Goal: Transaction & Acquisition: Register for event/course

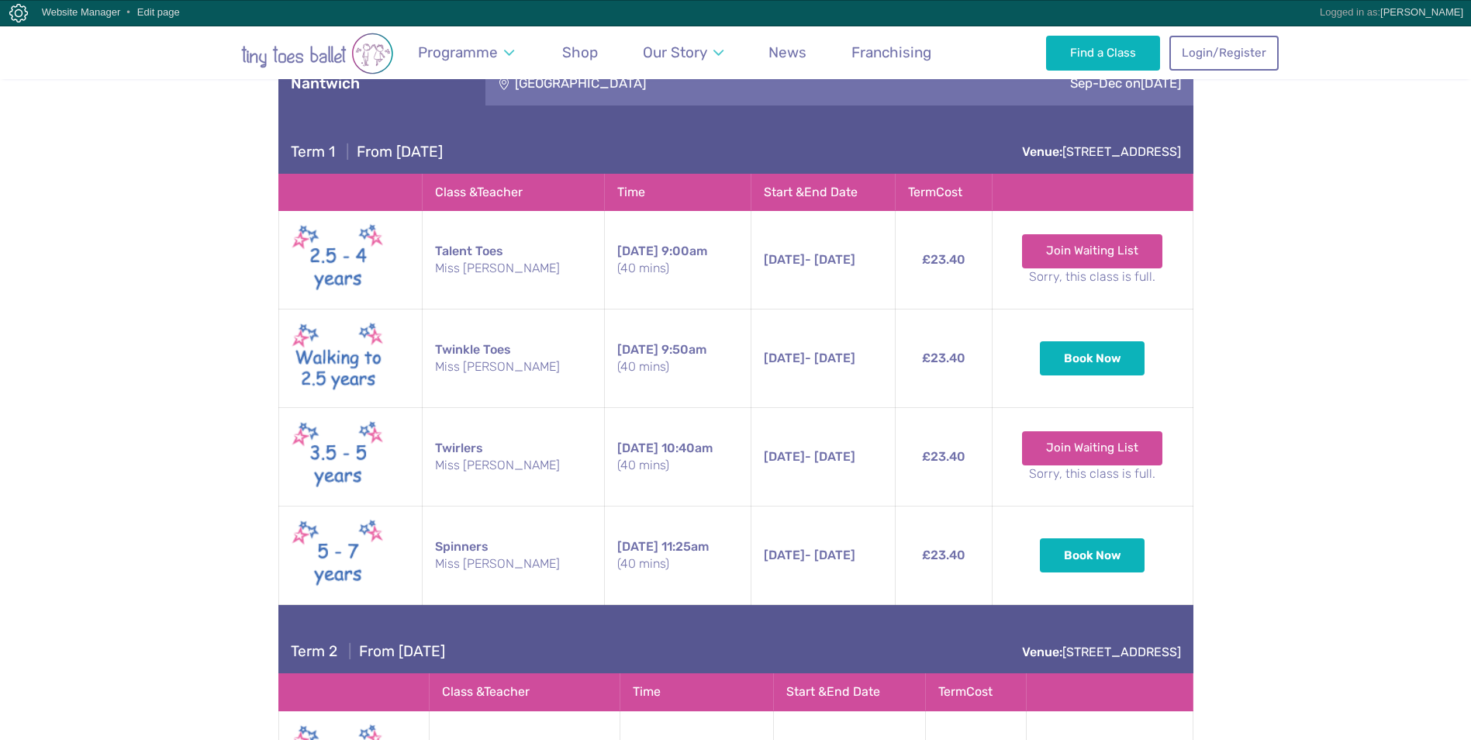
scroll to position [3512, 0]
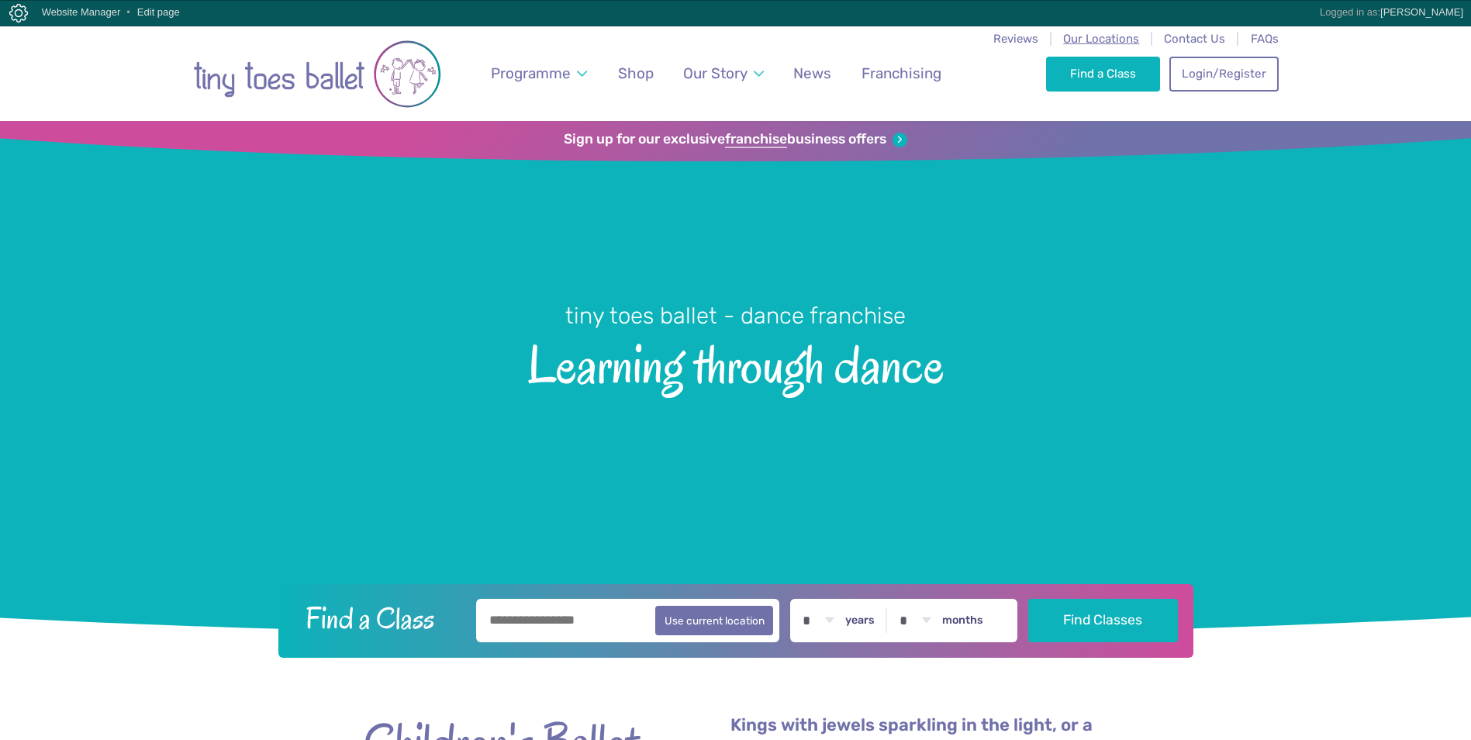
click at [1124, 38] on span "Our Locations" at bounding box center [1101, 39] width 76 height 14
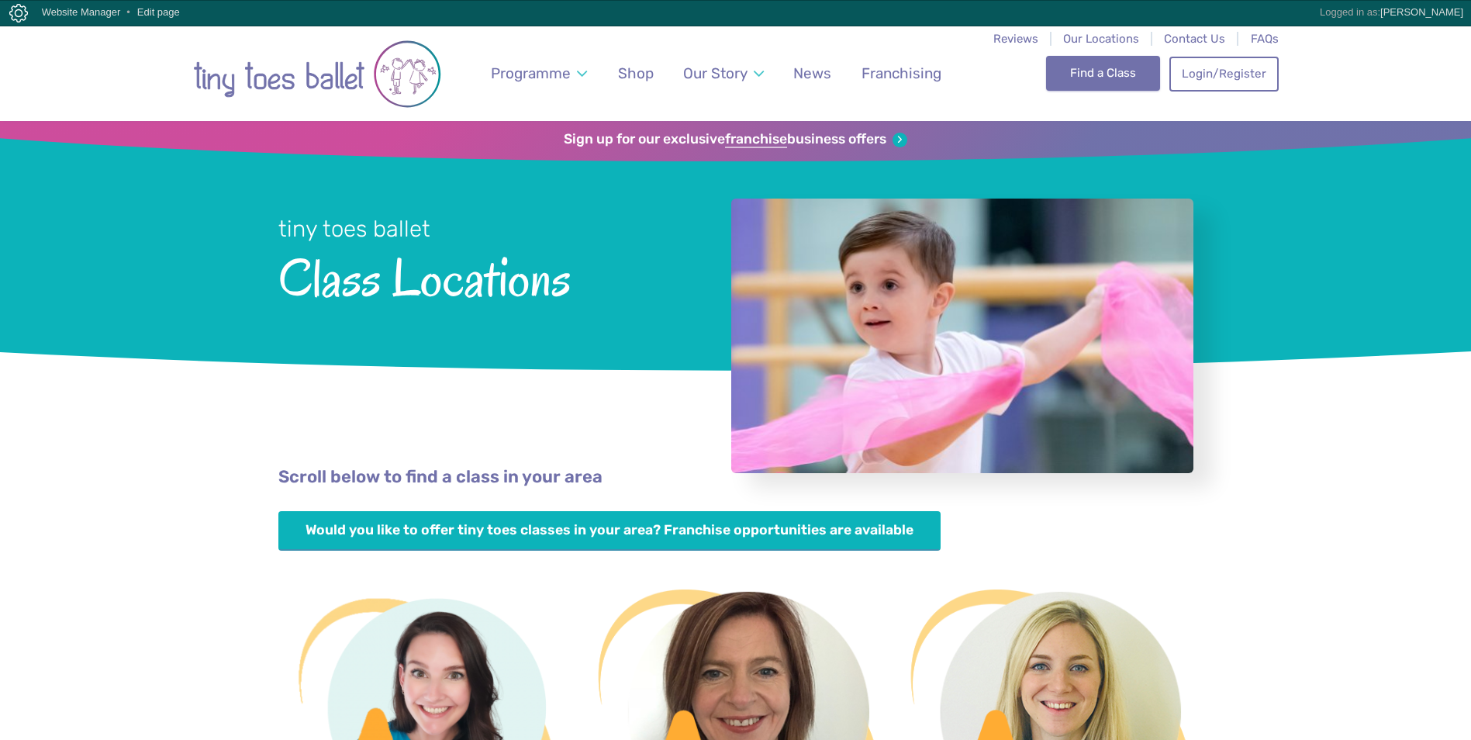
click at [1074, 76] on link "Find a Class" at bounding box center [1103, 73] width 114 height 34
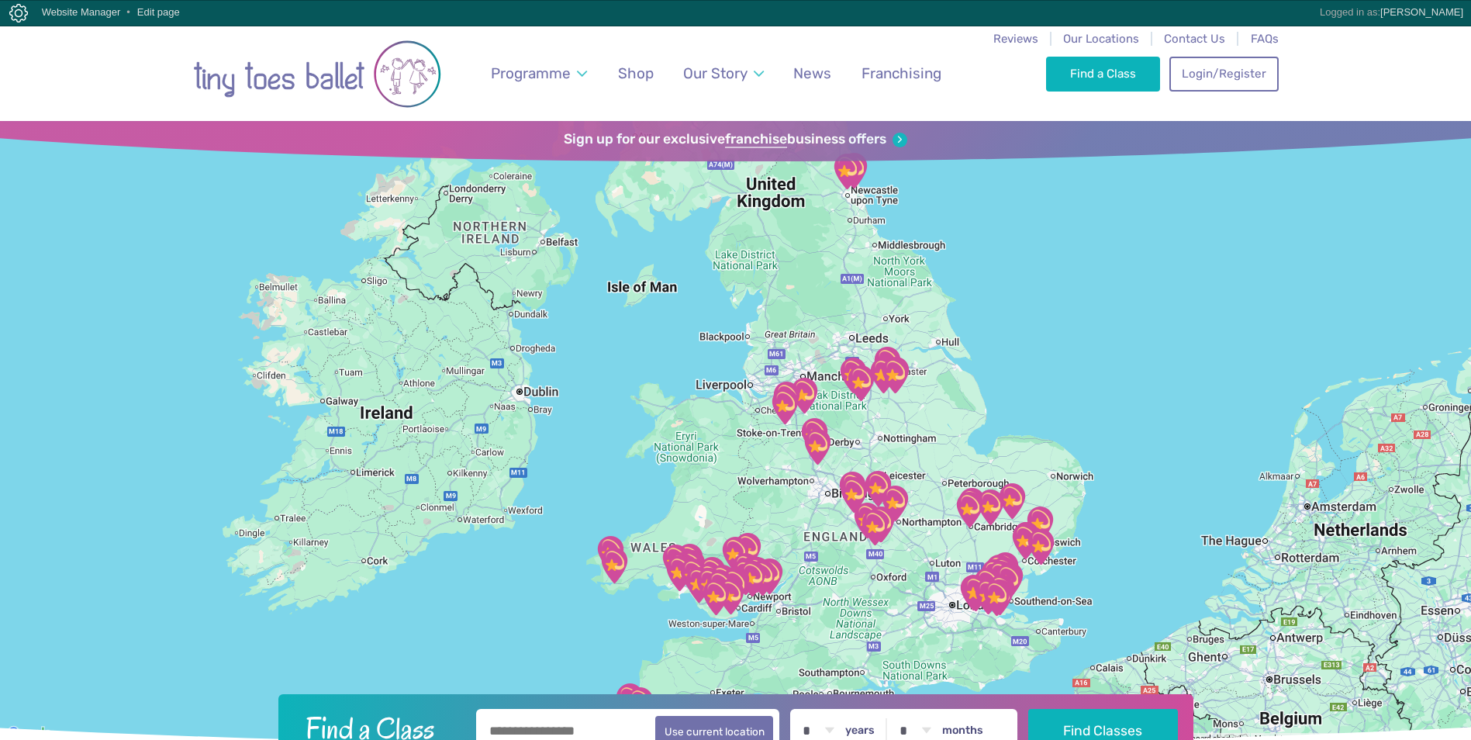
click at [782, 407] on img "Stapeley Community Hall" at bounding box center [784, 406] width 39 height 39
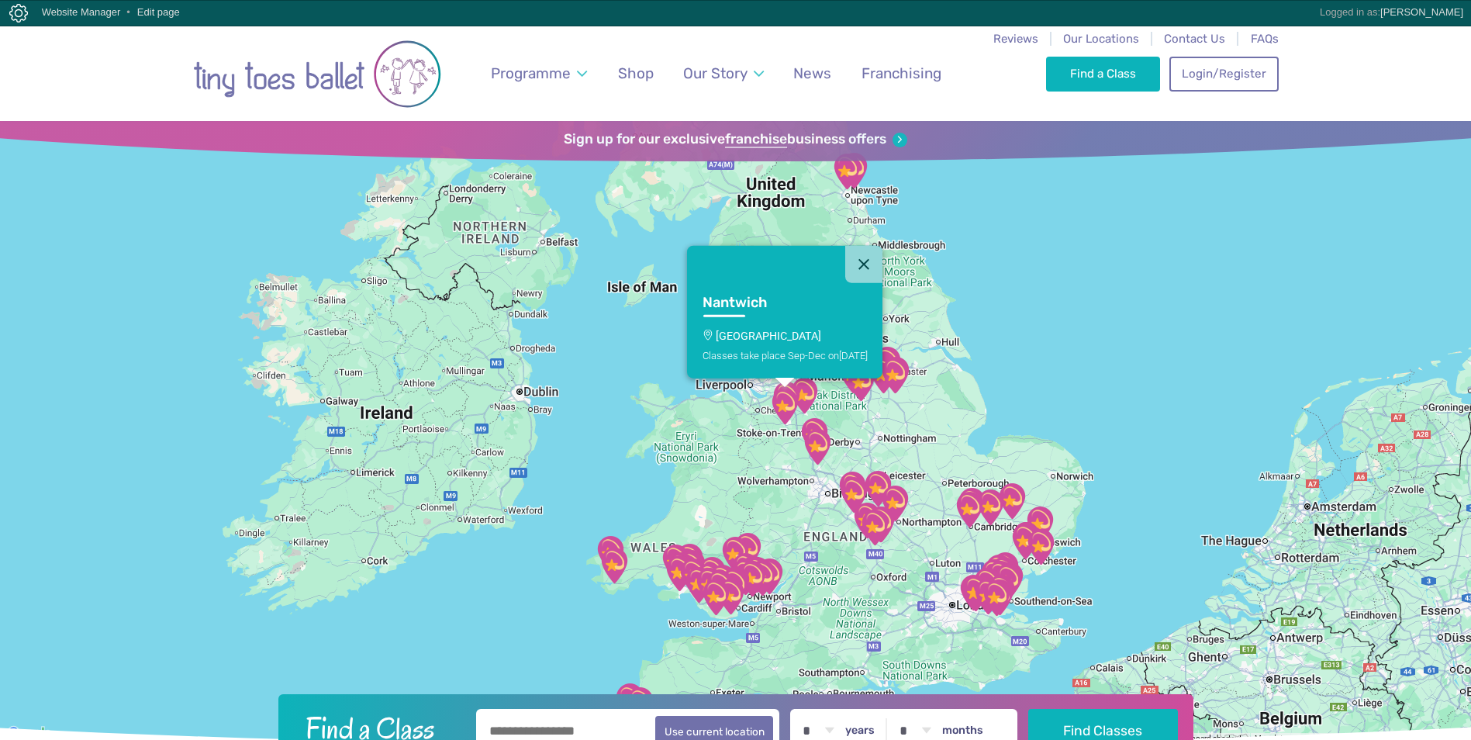
click at [725, 337] on p "[GEOGRAPHIC_DATA]" at bounding box center [784, 335] width 165 height 12
click at [725, 337] on link "Nantwich Stapeley Community Hall Classes take place Sep-Dec on Saturday" at bounding box center [784, 329] width 195 height 95
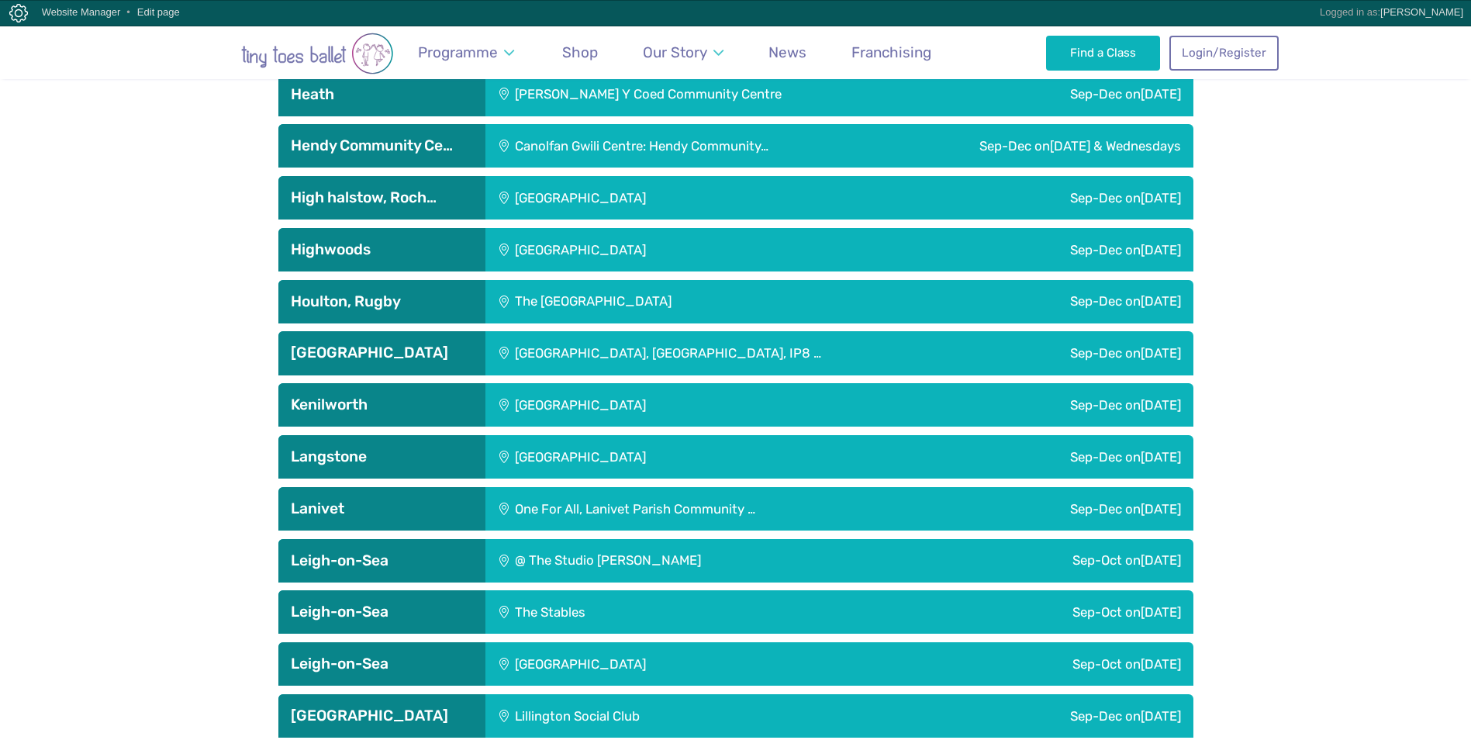
scroll to position [3512, 0]
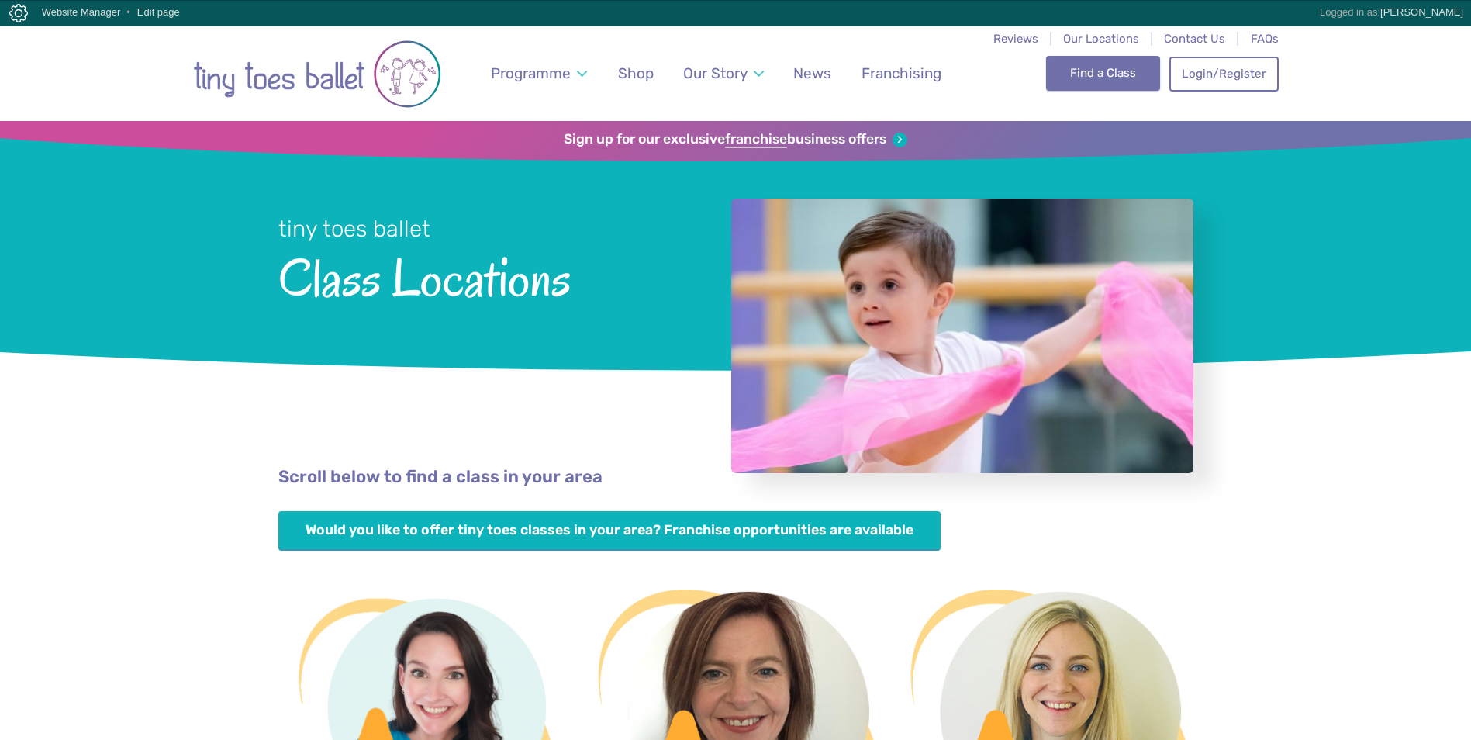
click at [1094, 78] on link "Find a Class" at bounding box center [1103, 73] width 114 height 34
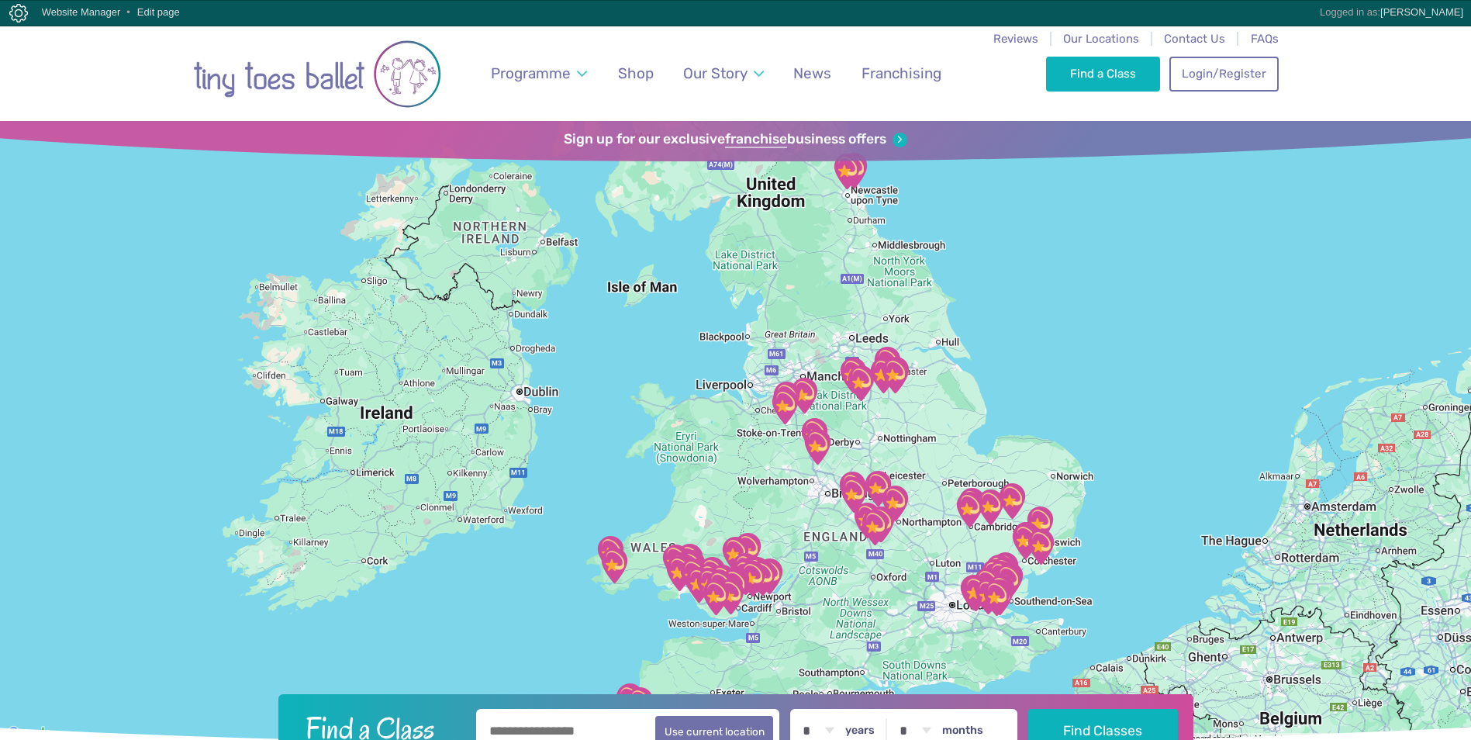
click at [785, 409] on img "Stapeley Community Hall" at bounding box center [784, 406] width 39 height 39
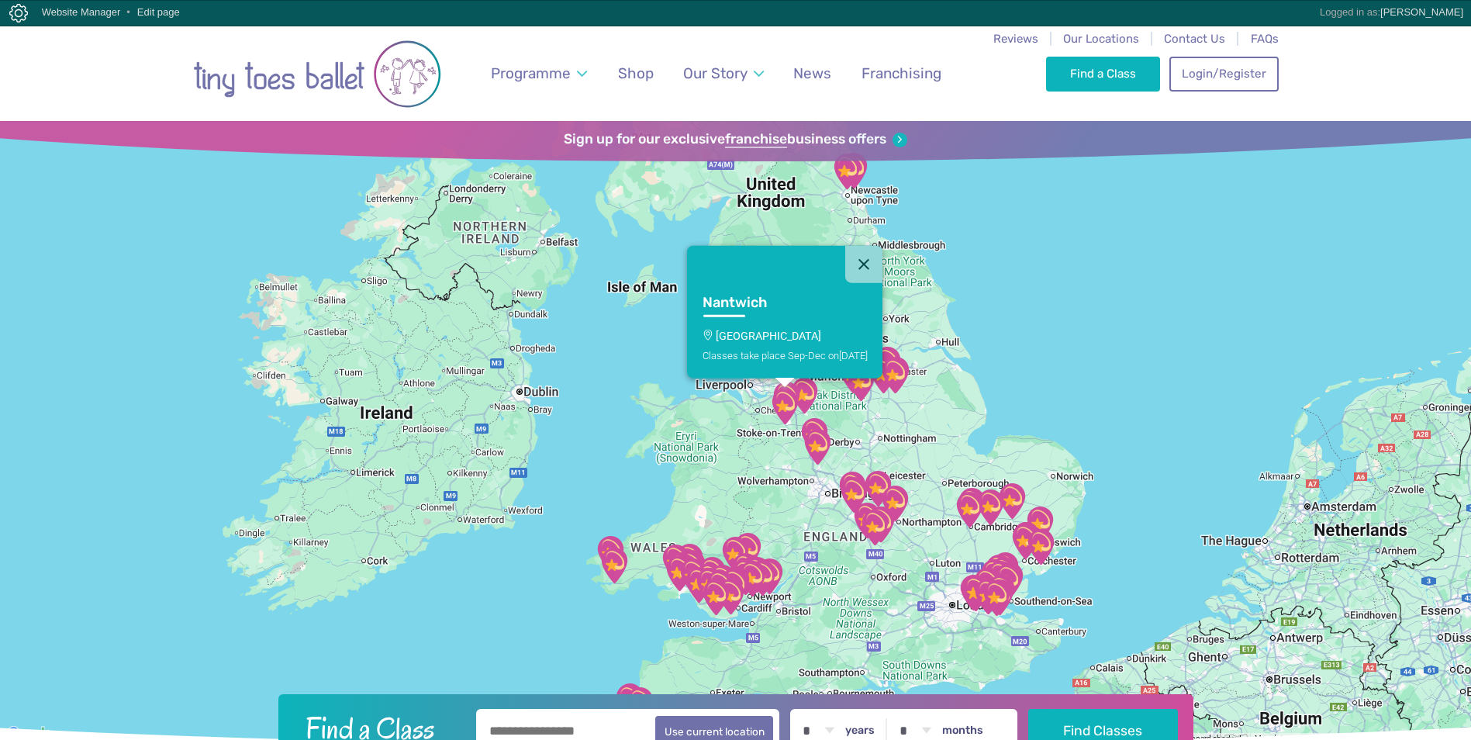
click at [761, 337] on p "[GEOGRAPHIC_DATA]" at bounding box center [784, 335] width 165 height 12
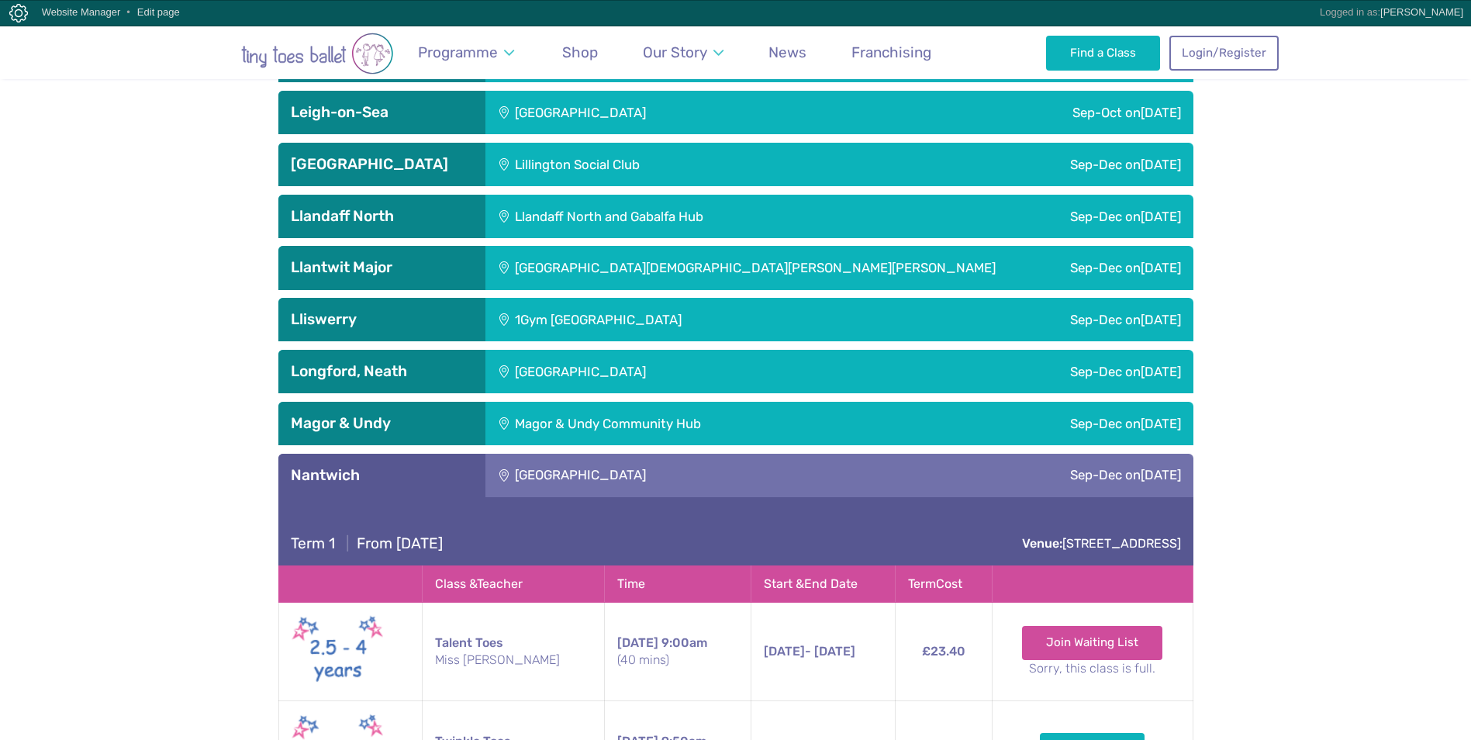
scroll to position [3512, 0]
